Goal: Contribute content: Add original content to the website for others to see

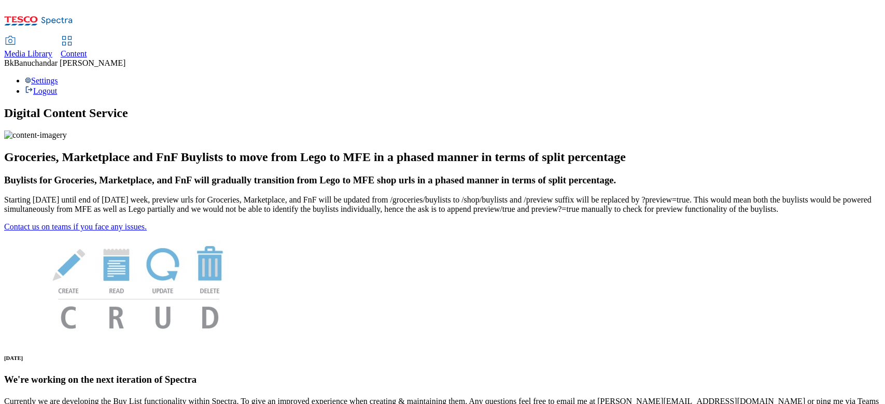
click at [17, 35] on icon at bounding box center [10, 41] width 12 height 12
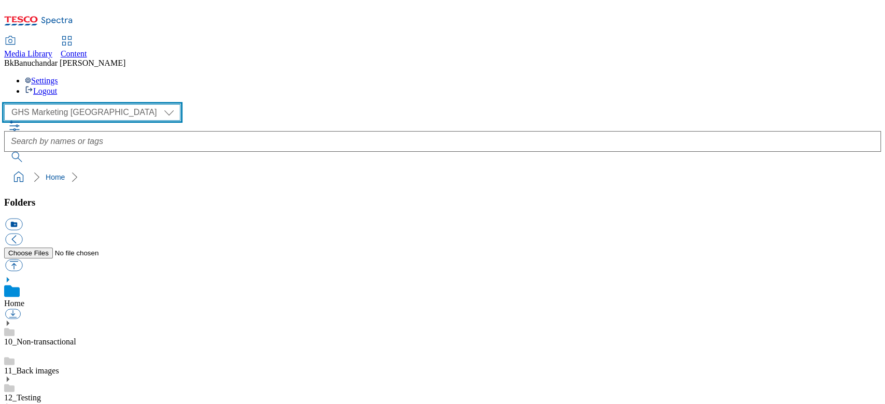
click at [79, 104] on select "GHS Marketing UK iGHS Marketing CE MCA CZ MCA HU MCA SK" at bounding box center [92, 112] width 176 height 17
select select "flare-ighs-ce-mktg"
click at [7, 104] on select "GHS Marketing UK iGHS Marketing CE MCA CZ MCA HU MCA SK" at bounding box center [92, 112] width 176 height 17
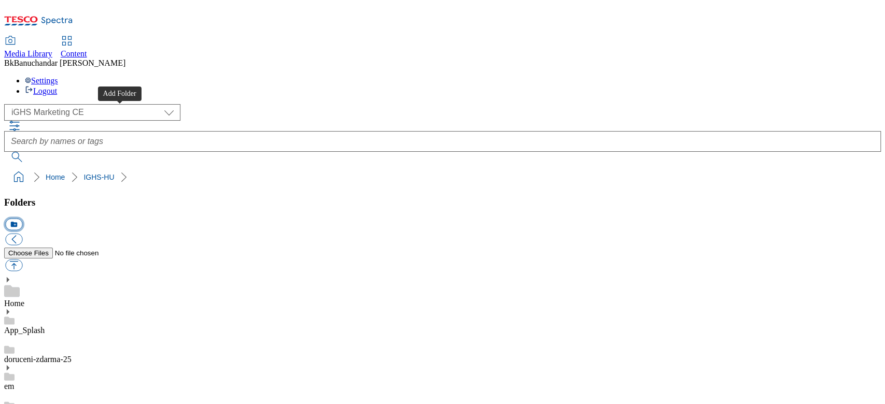
click at [22, 219] on button "icon_new_folder" at bounding box center [13, 225] width 17 height 12
type input "W28_25"
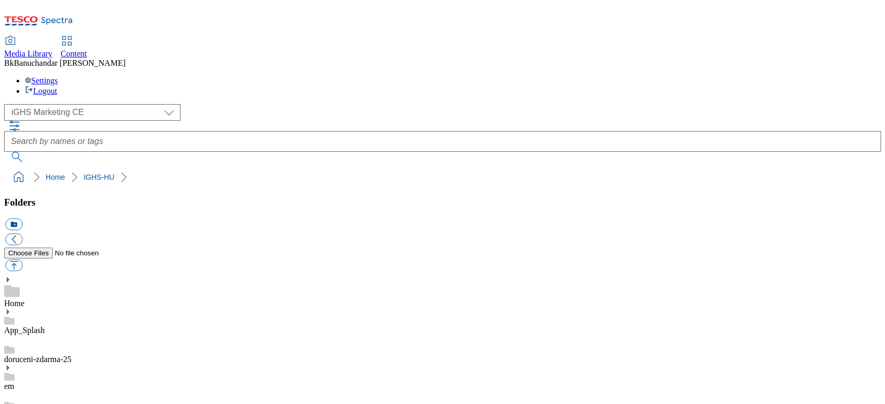
click at [22, 260] on button "button" at bounding box center [13, 266] width 17 height 12
type input "C:\fakepath\bg_main.jpg"
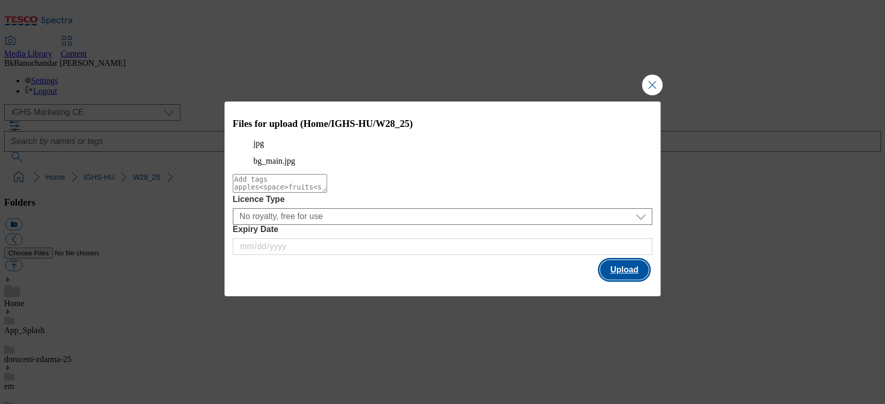
click at [626, 279] on button "Upload" at bounding box center [624, 270] width 49 height 20
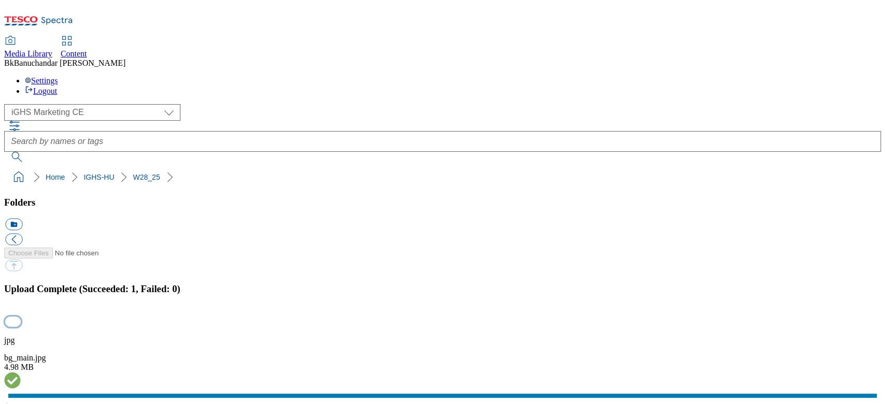
click at [21, 317] on button "button" at bounding box center [13, 322] width 16 height 10
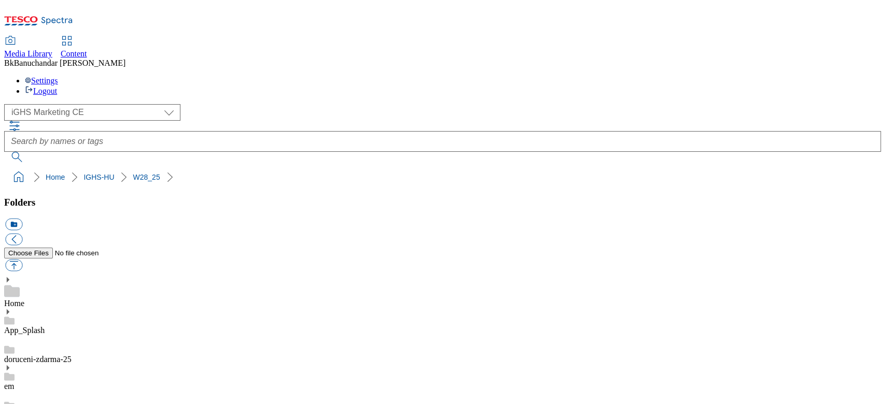
click at [22, 260] on button "button" at bounding box center [13, 266] width 17 height 12
type input "C:\fakepath\bbq_bg.jpg"
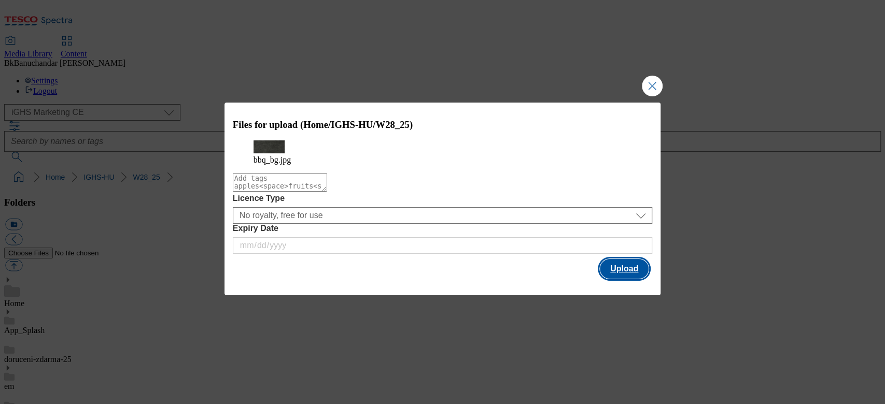
click at [609, 268] on button "Upload" at bounding box center [624, 269] width 49 height 20
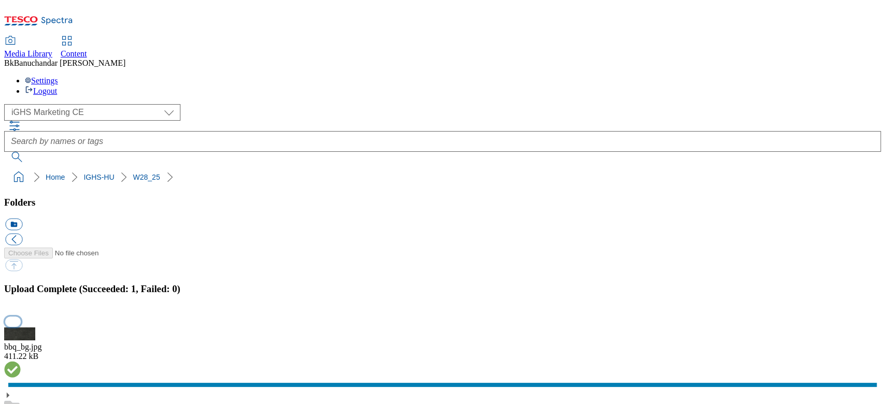
click at [21, 317] on button "button" at bounding box center [13, 322] width 16 height 10
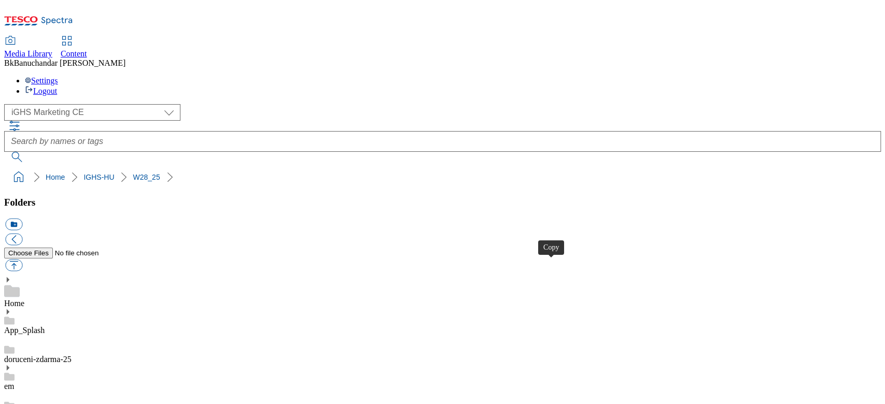
click at [22, 260] on button "button" at bounding box center [13, 266] width 17 height 12
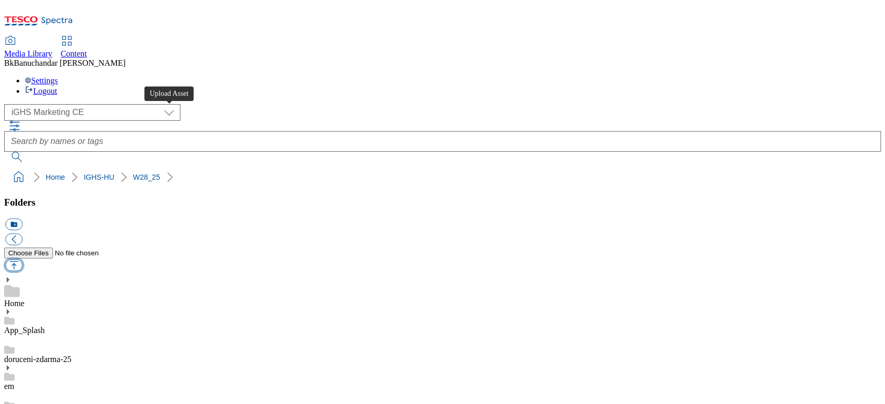
type input "C:\fakepath\slide_en_1.jpg"
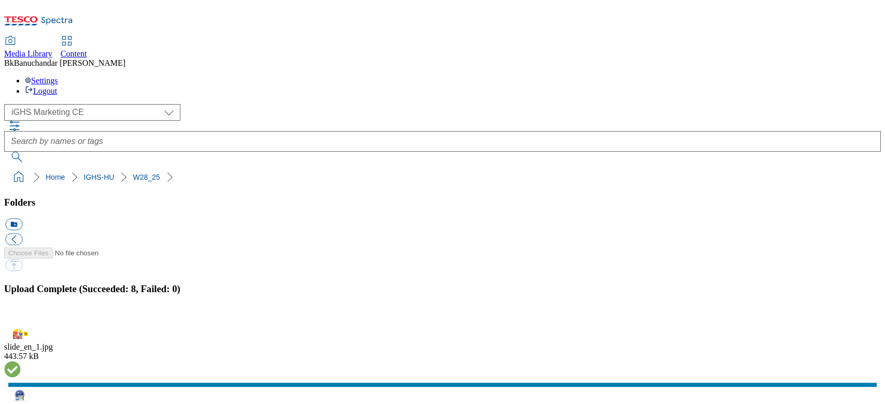
select select "flare-ighs-ce-mktg"
click at [21, 317] on button "button" at bounding box center [13, 322] width 16 height 10
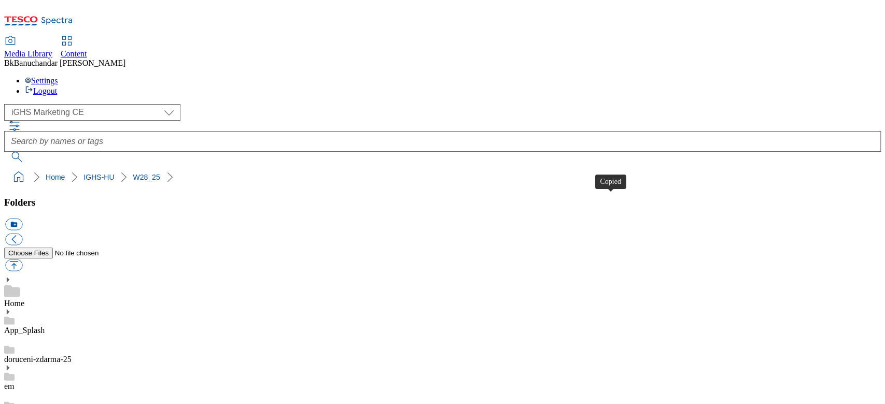
click at [22, 260] on button "button" at bounding box center [13, 266] width 17 height 12
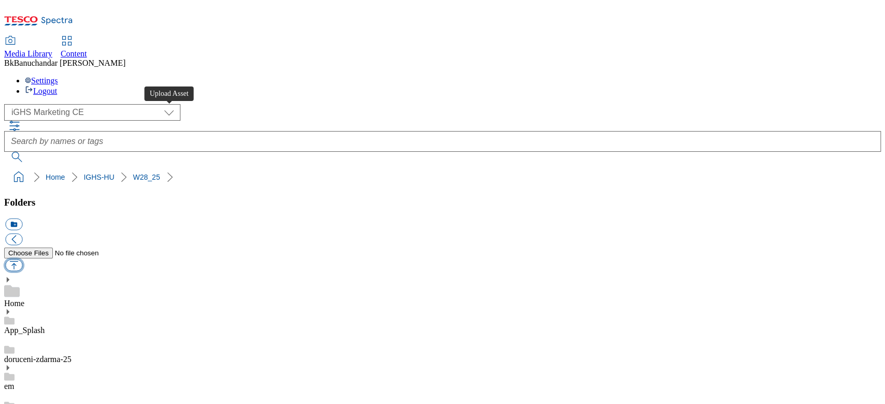
type input "C:\fakepath\prod_en_1.jpg"
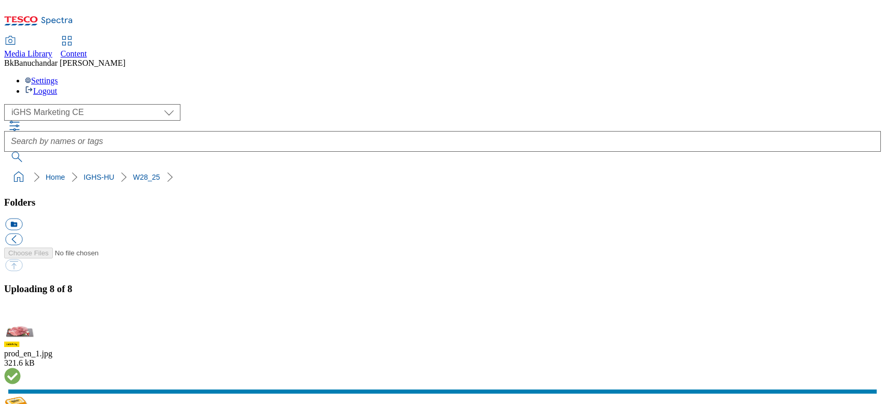
select select "flare-ighs-ce-mktg"
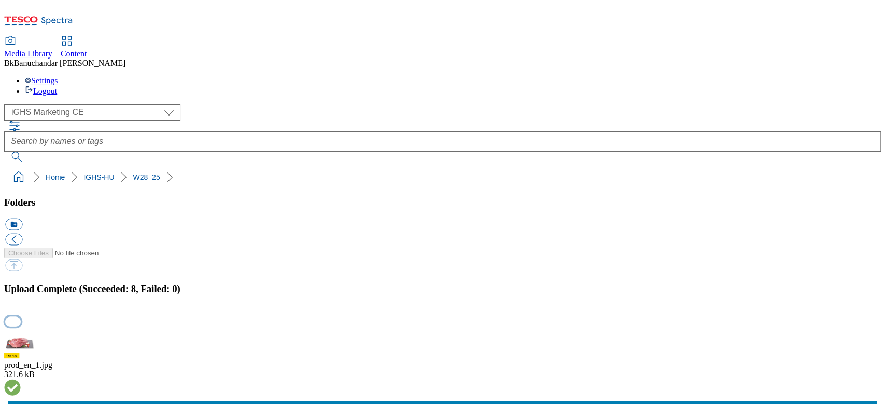
click at [21, 317] on button "button" at bounding box center [13, 322] width 16 height 10
